Goal: Information Seeking & Learning: Understand process/instructions

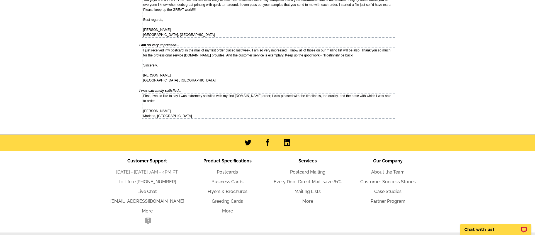
scroll to position [2163, 0]
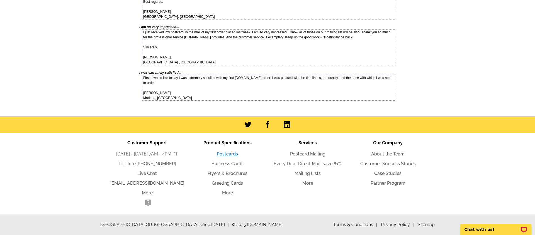
click at [234, 154] on link "Postcards" at bounding box center [227, 154] width 21 height 5
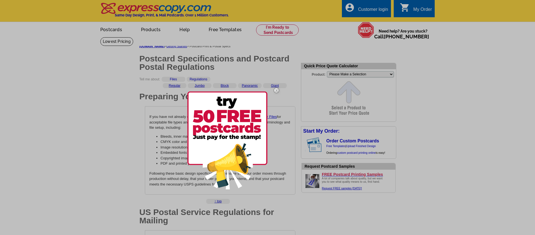
click at [276, 92] on img at bounding box center [276, 90] width 16 height 16
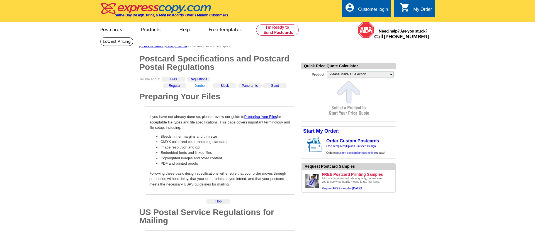
click at [196, 86] on link "Jumbo" at bounding box center [199, 86] width 10 height 4
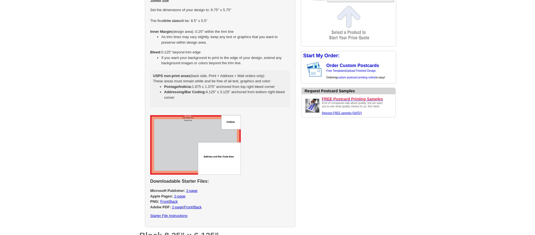
scroll to position [592, 0]
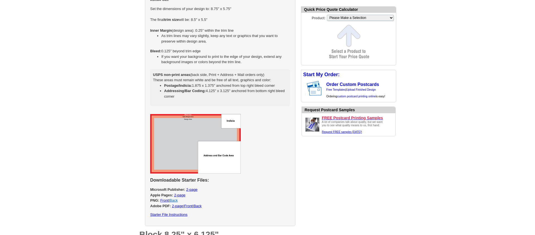
click at [175, 201] on link "Back" at bounding box center [174, 201] width 8 height 4
select select "2"
